Goal: Register for event/course

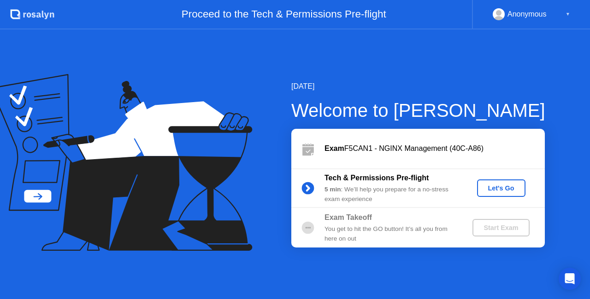
click at [505, 190] on div "Let's Go" at bounding box center [500, 188] width 41 height 7
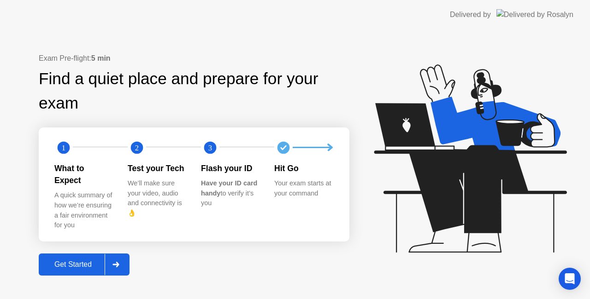
click at [71, 261] on div "Get Started" at bounding box center [72, 265] width 63 height 8
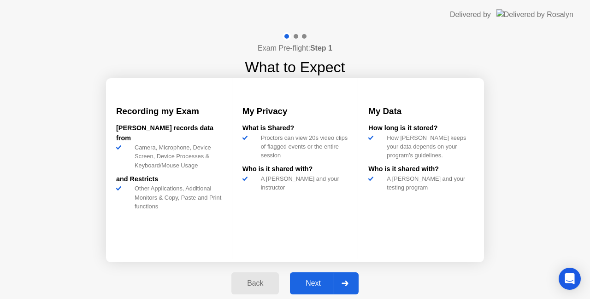
click at [314, 281] on div "Next" at bounding box center [312, 284] width 41 height 8
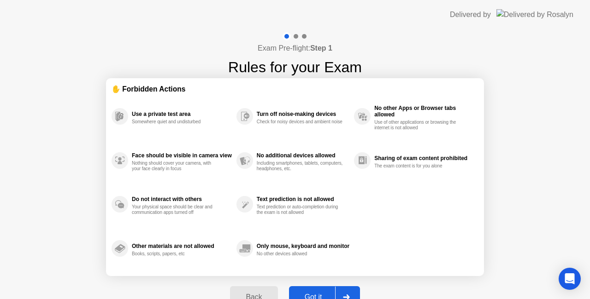
click at [318, 288] on button "Got it" at bounding box center [324, 297] width 71 height 22
select select "**********"
select select "*******"
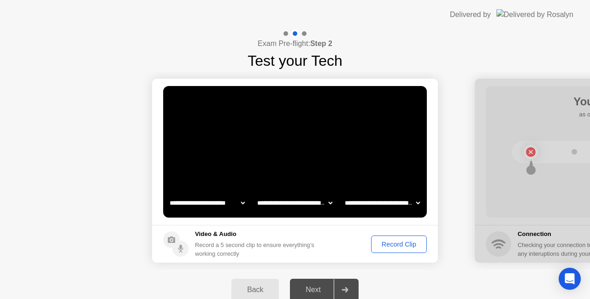
click at [404, 241] on div "Record Clip" at bounding box center [398, 244] width 49 height 7
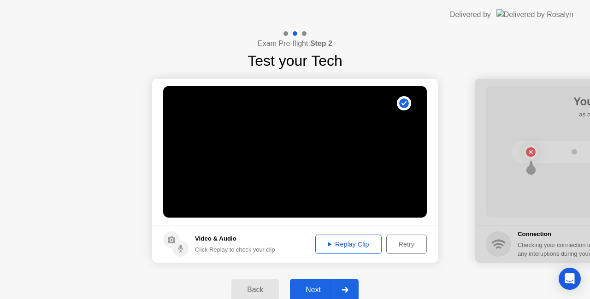
click at [329, 290] on div "Next" at bounding box center [312, 290] width 41 height 8
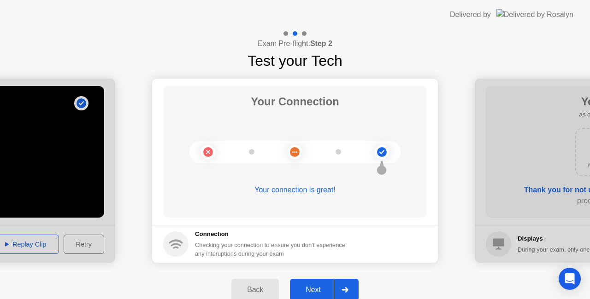
click at [310, 290] on div "Next" at bounding box center [312, 290] width 41 height 8
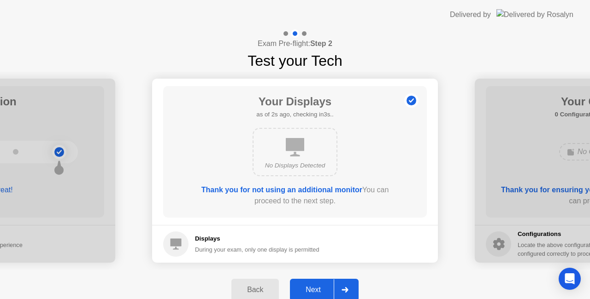
click at [310, 290] on div "Next" at bounding box center [312, 290] width 41 height 8
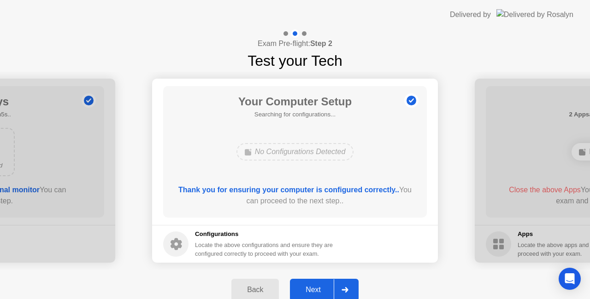
click at [310, 290] on div "Next" at bounding box center [312, 290] width 41 height 8
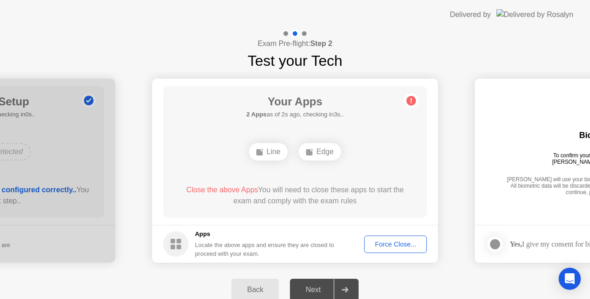
click at [418, 284] on div "Back Next" at bounding box center [295, 290] width 590 height 41
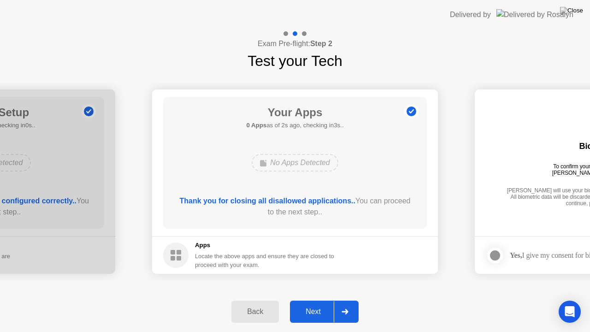
click at [321, 299] on div "Next" at bounding box center [312, 311] width 41 height 8
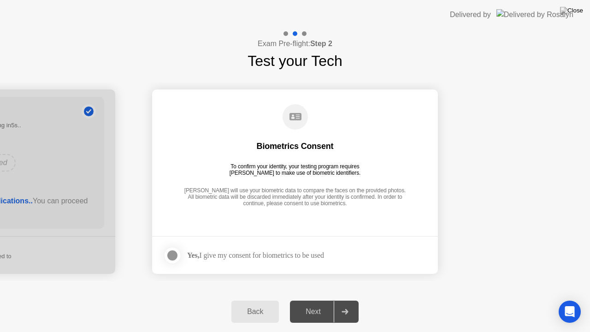
click at [169, 255] on div at bounding box center [172, 255] width 11 height 11
click at [321, 299] on div "Next" at bounding box center [312, 311] width 41 height 8
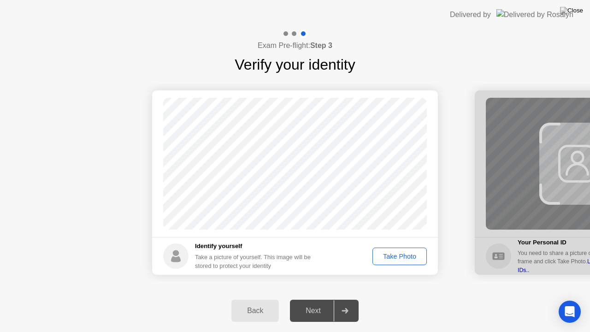
click at [397, 258] on div "Take Photo" at bounding box center [399, 255] width 48 height 7
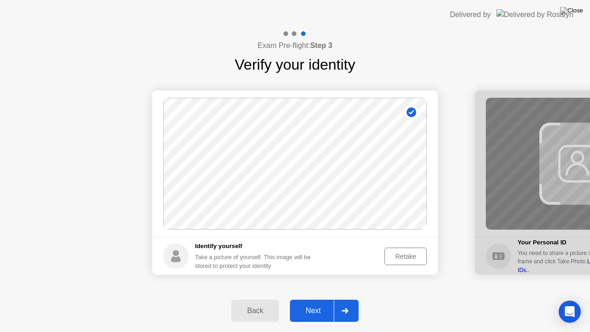
click at [321, 299] on div "Next" at bounding box center [312, 310] width 41 height 8
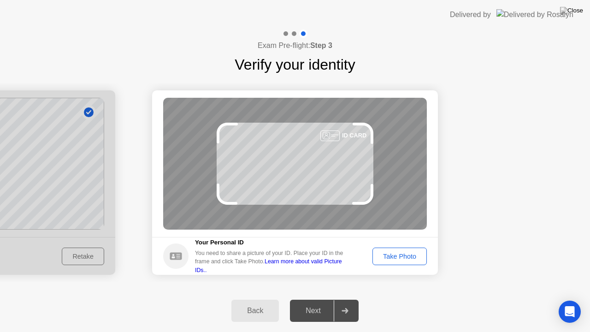
click at [410, 255] on div "Take Photo" at bounding box center [399, 255] width 48 height 7
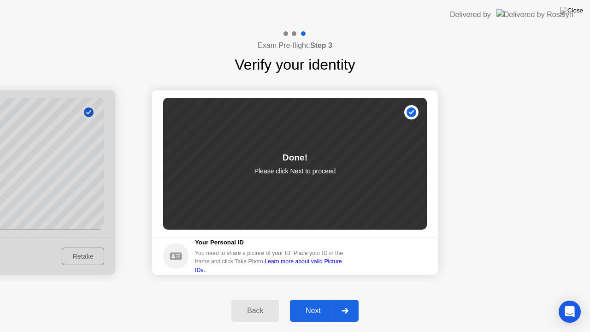
click at [316, 299] on button "Next" at bounding box center [324, 310] width 69 height 22
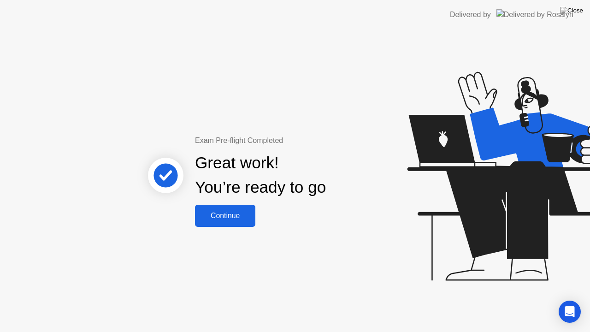
click at [239, 216] on div "Continue" at bounding box center [225, 215] width 55 height 8
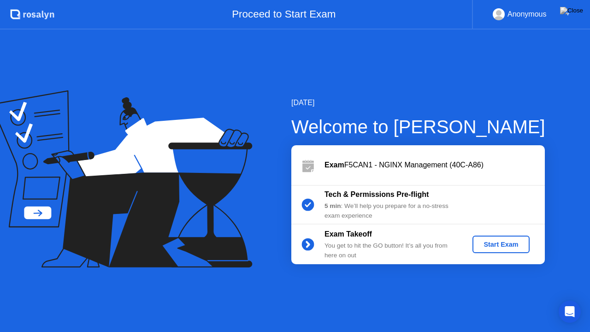
click at [502, 248] on div "Start Exam" at bounding box center [500, 243] width 49 height 7
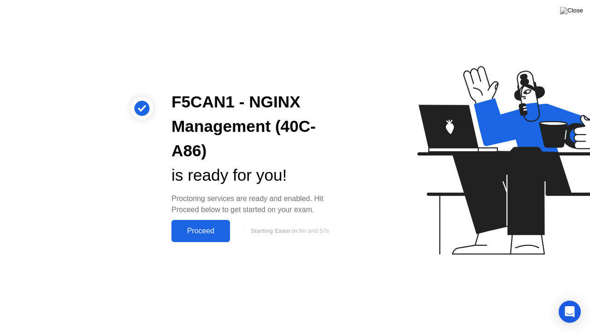
click at [206, 230] on div "Proceed" at bounding box center [200, 231] width 53 height 8
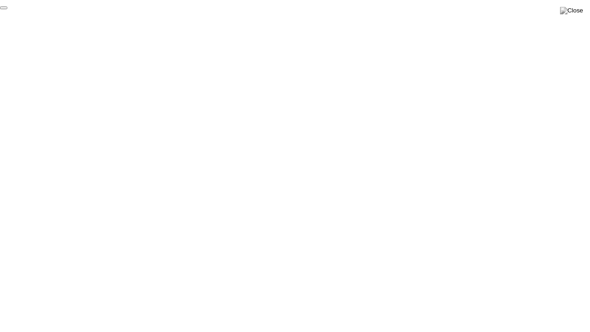
click div "End Proctoring Session"
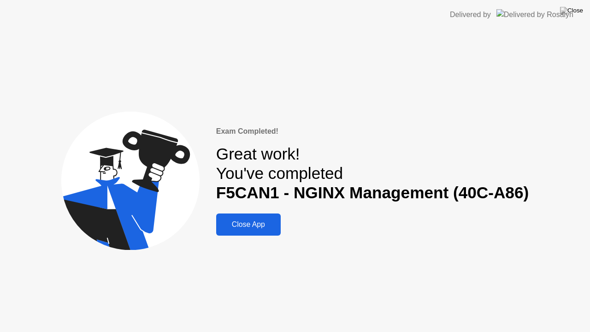
click at [257, 218] on button "Close App" at bounding box center [248, 224] width 64 height 22
